Goal: Task Accomplishment & Management: Complete application form

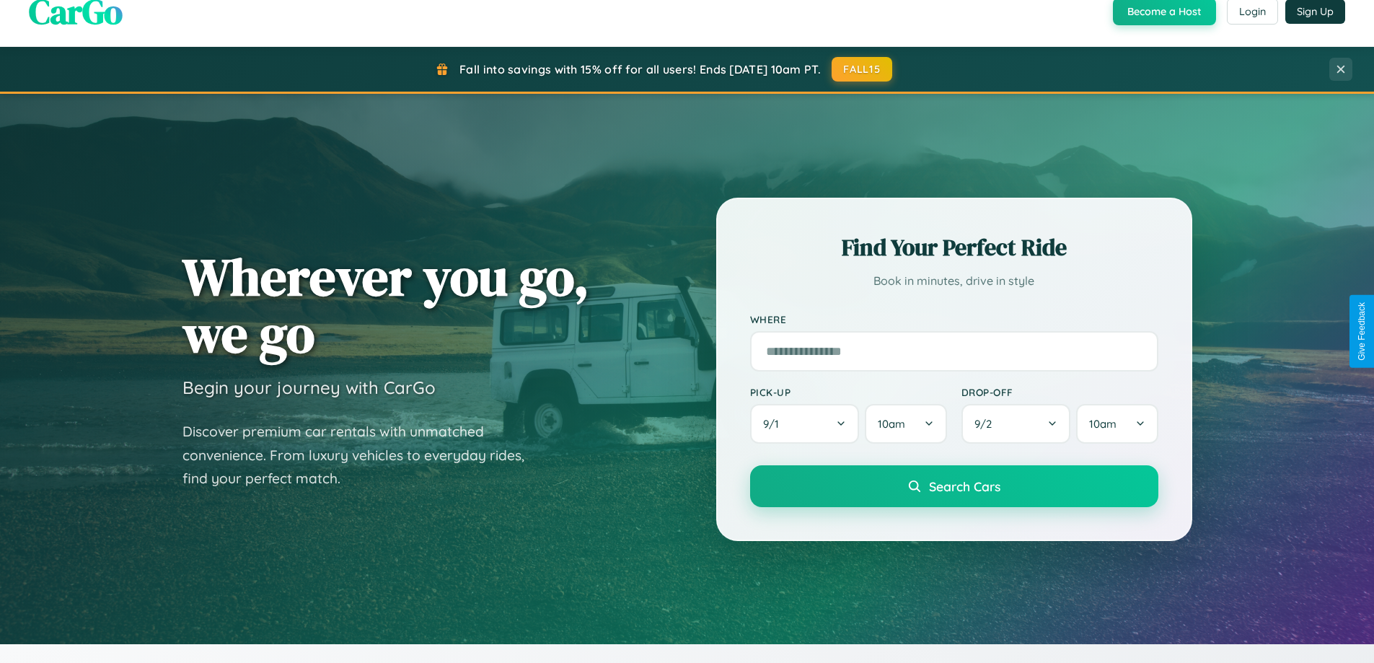
scroll to position [622, 0]
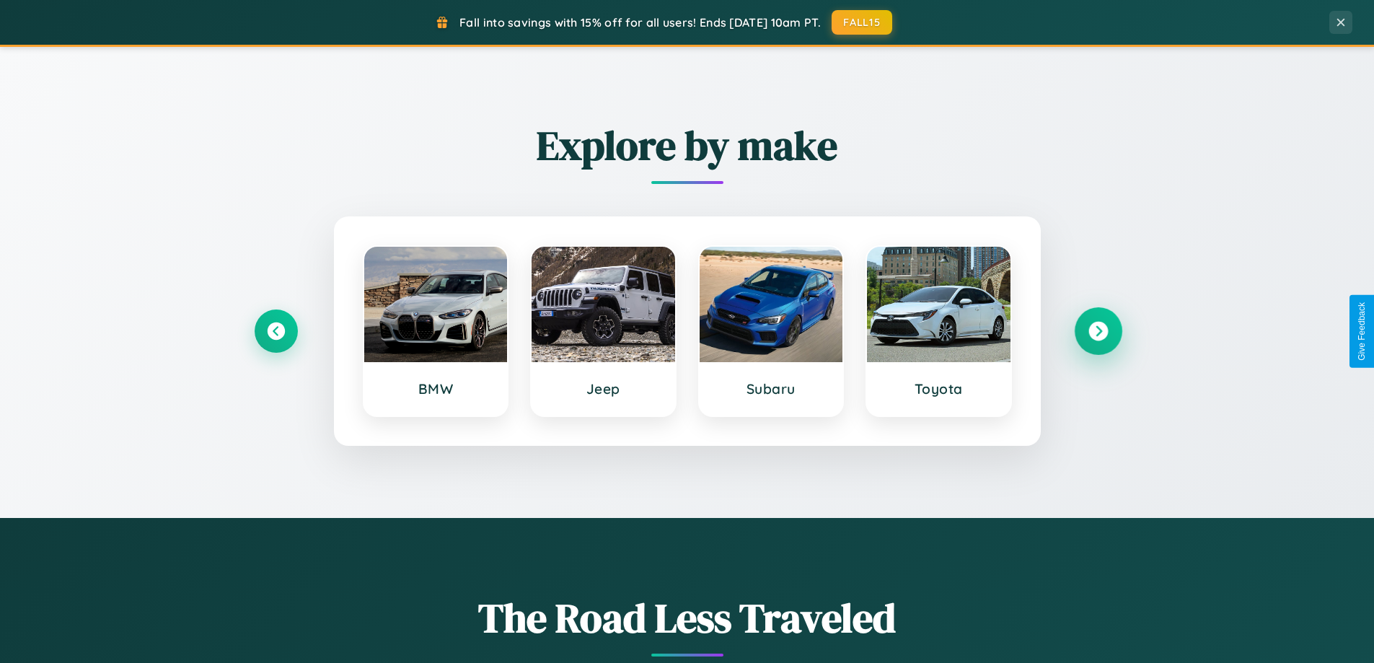
click at [1097, 331] on icon at bounding box center [1097, 331] width 19 height 19
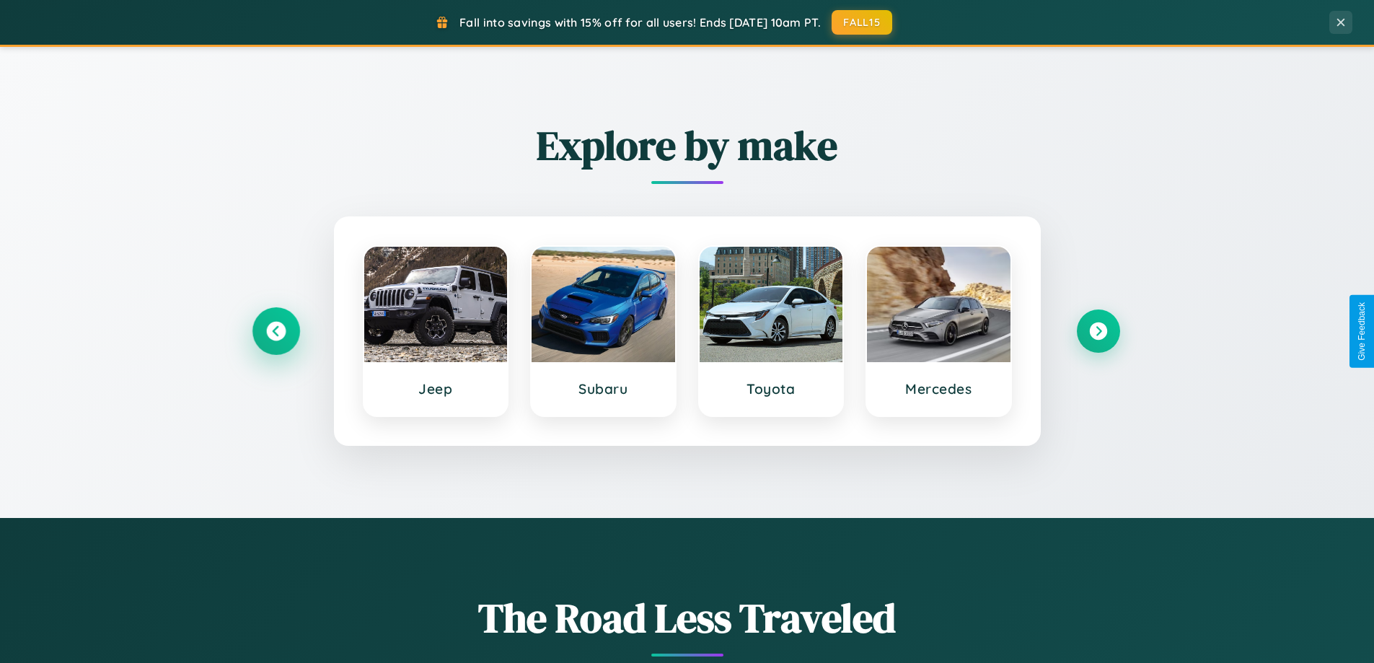
click at [275, 331] on icon at bounding box center [275, 331] width 19 height 19
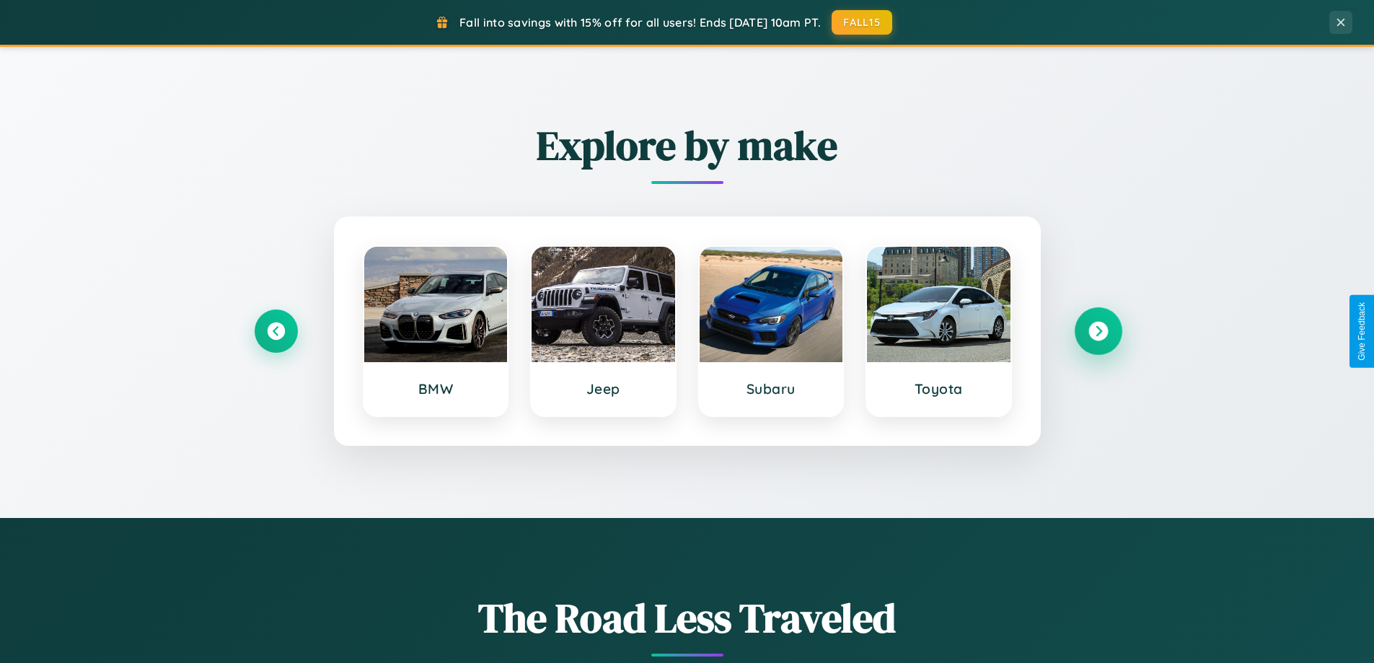
click at [1097, 331] on icon at bounding box center [1097, 331] width 19 height 19
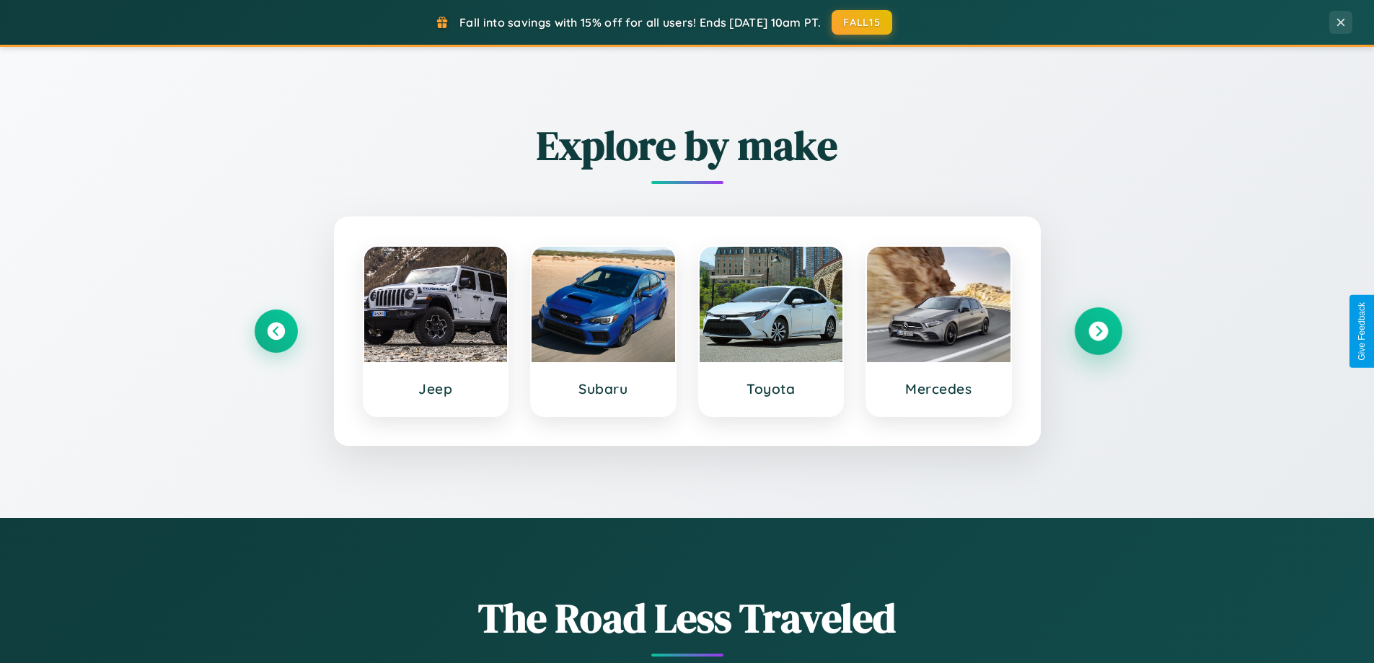
click at [1097, 331] on icon at bounding box center [1097, 331] width 19 height 19
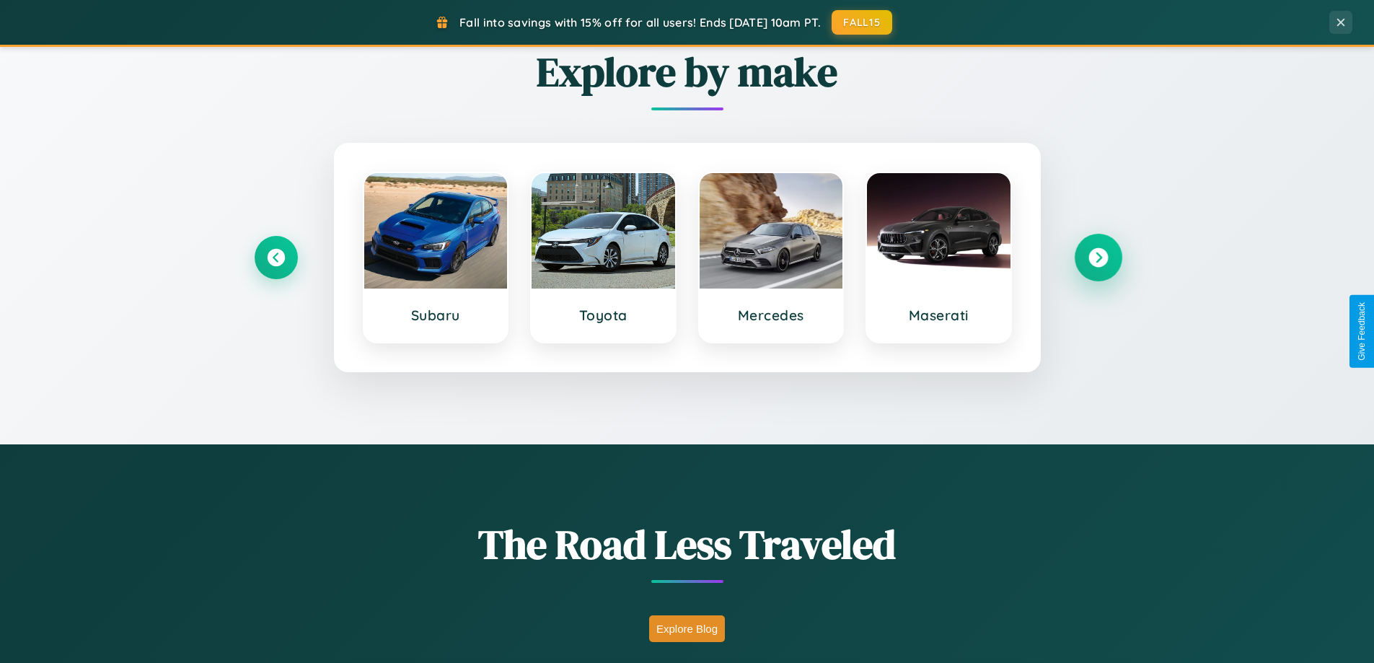
scroll to position [992, 0]
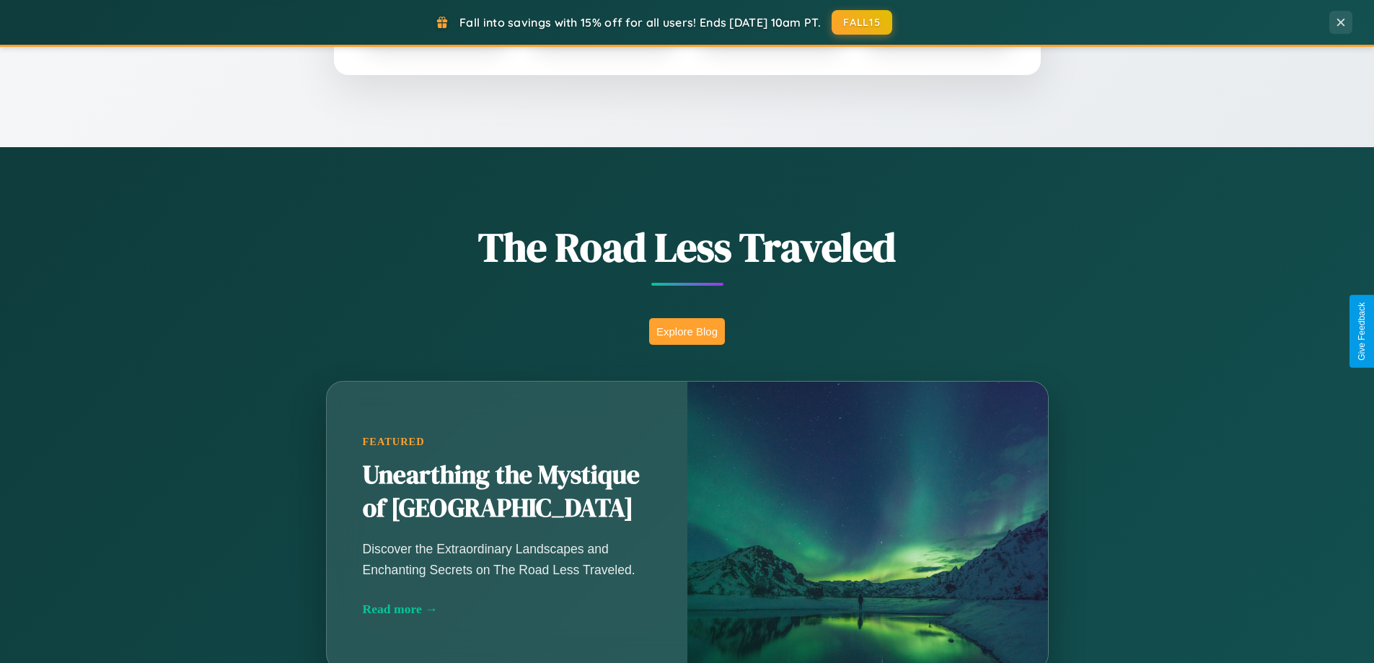
click at [686, 331] on button "Explore Blog" at bounding box center [687, 331] width 76 height 27
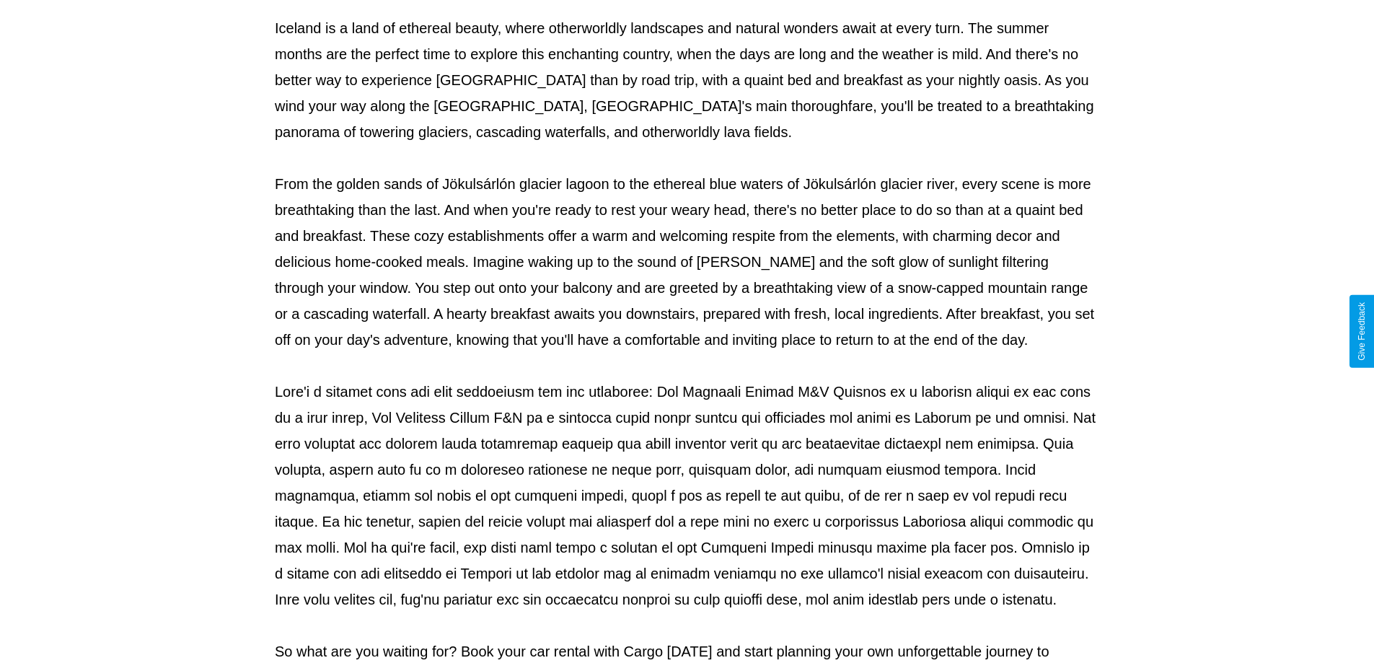
scroll to position [467, 0]
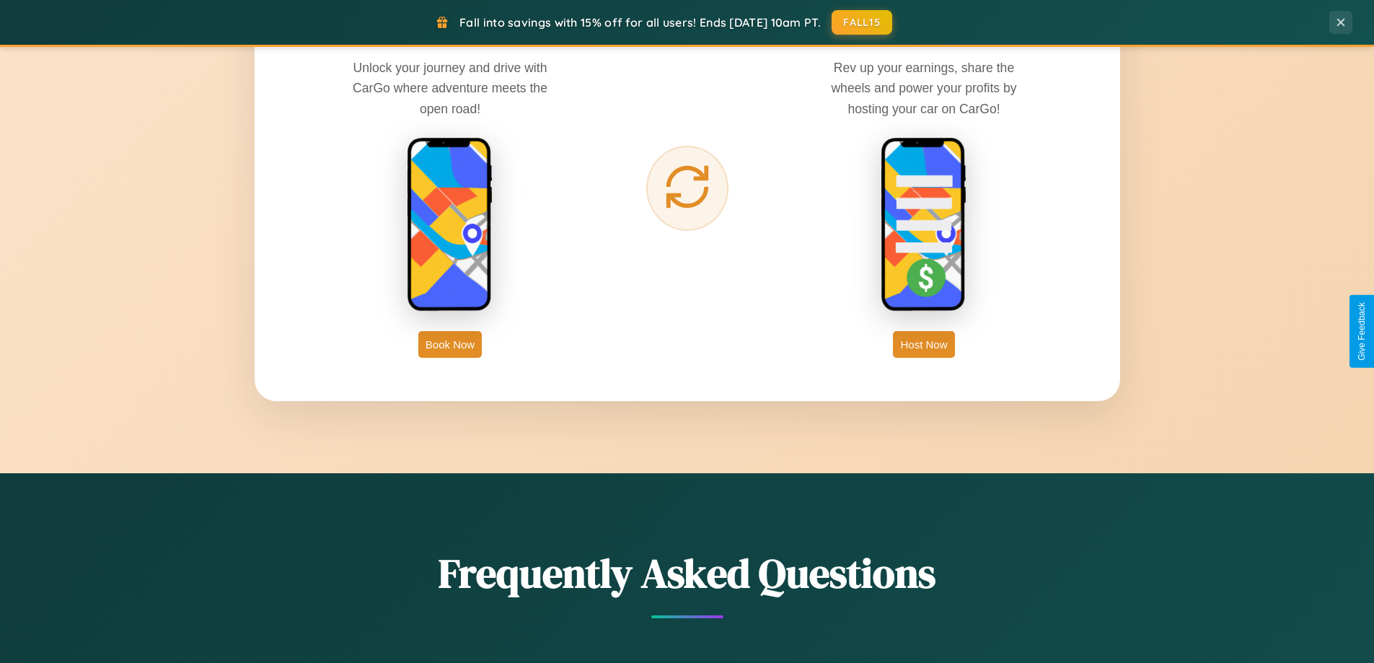
scroll to position [2317, 0]
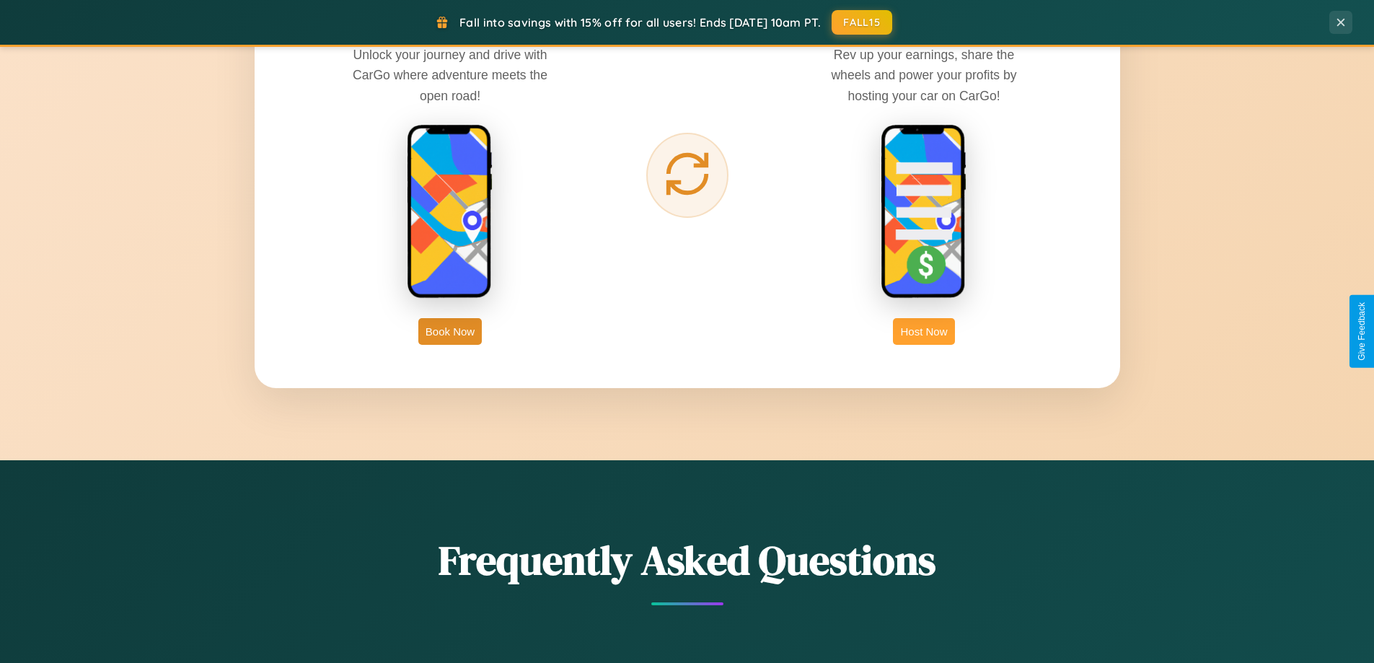
click at [924, 331] on button "Host Now" at bounding box center [923, 331] width 61 height 27
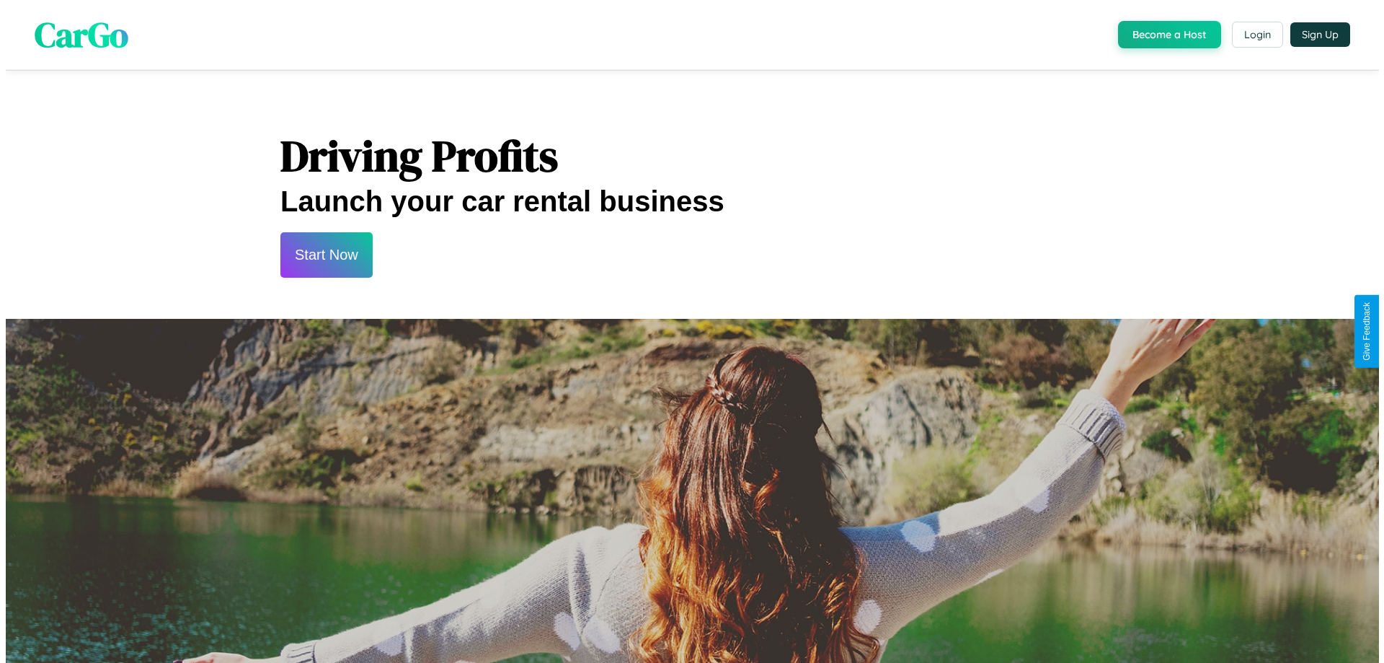
scroll to position [697, 0]
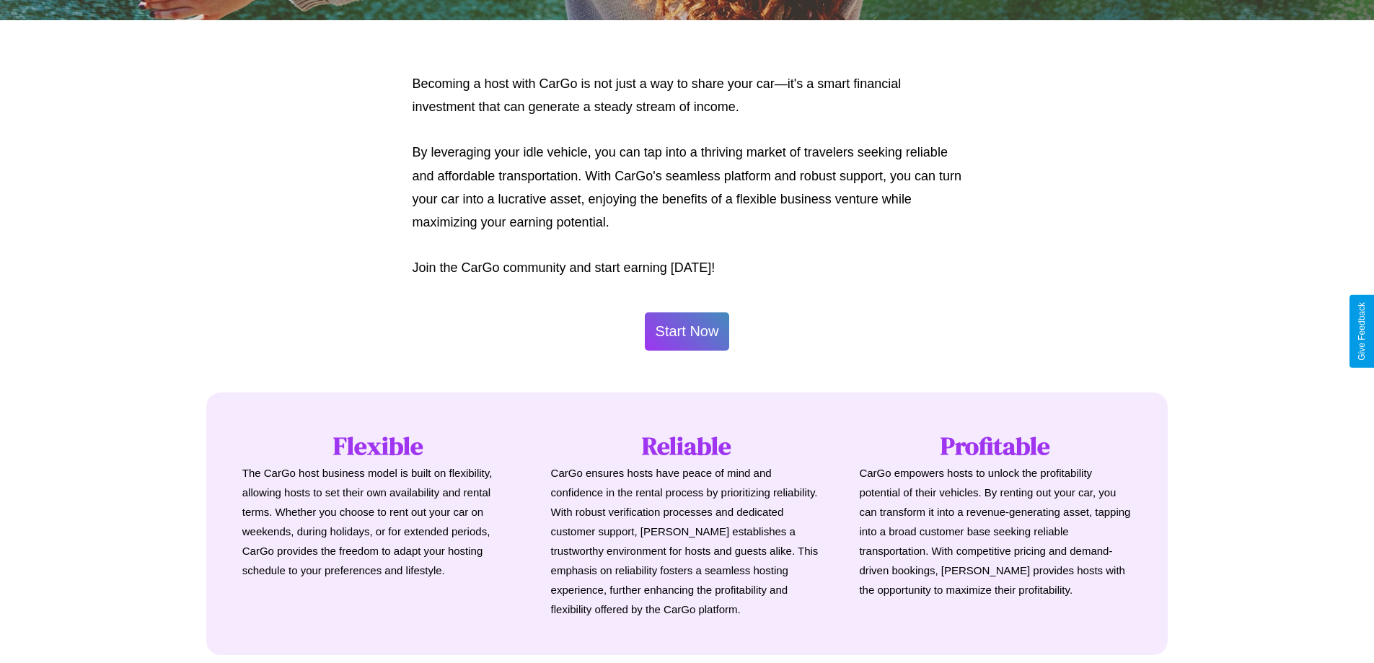
click at [686, 331] on button "Start Now" at bounding box center [687, 331] width 85 height 38
